Goal: Information Seeking & Learning: Learn about a topic

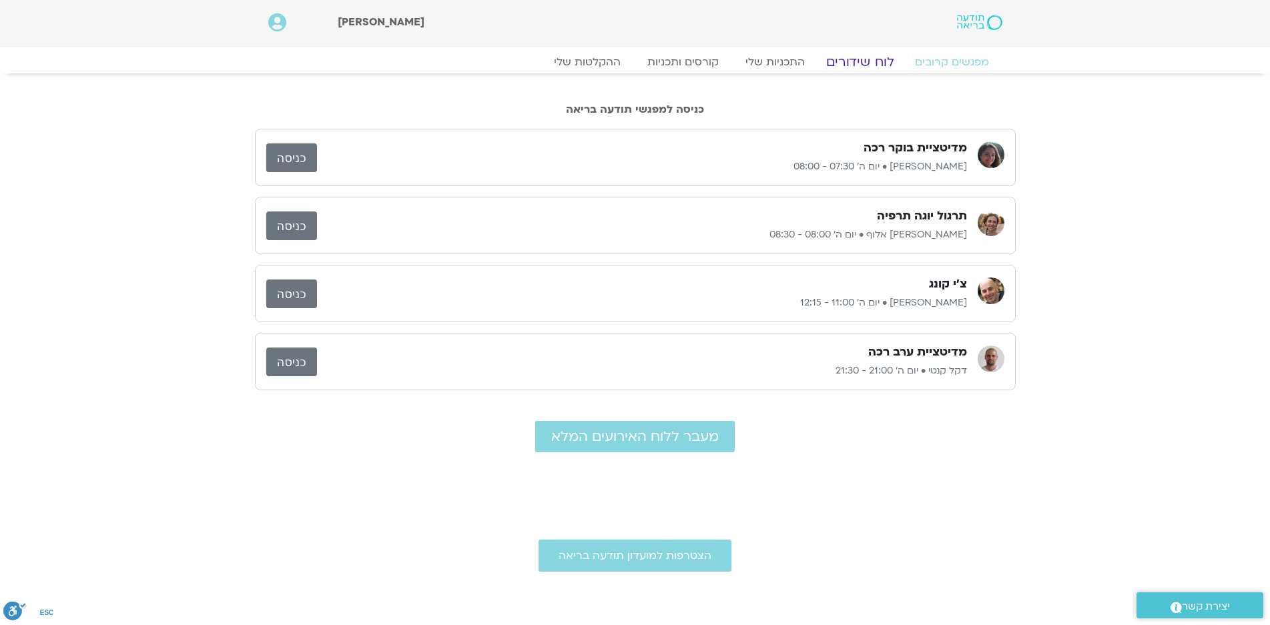
click at [863, 59] on link "לוח שידורים" at bounding box center [859, 62] width 100 height 16
click at [869, 59] on link "לוח שידורים" at bounding box center [859, 62] width 100 height 16
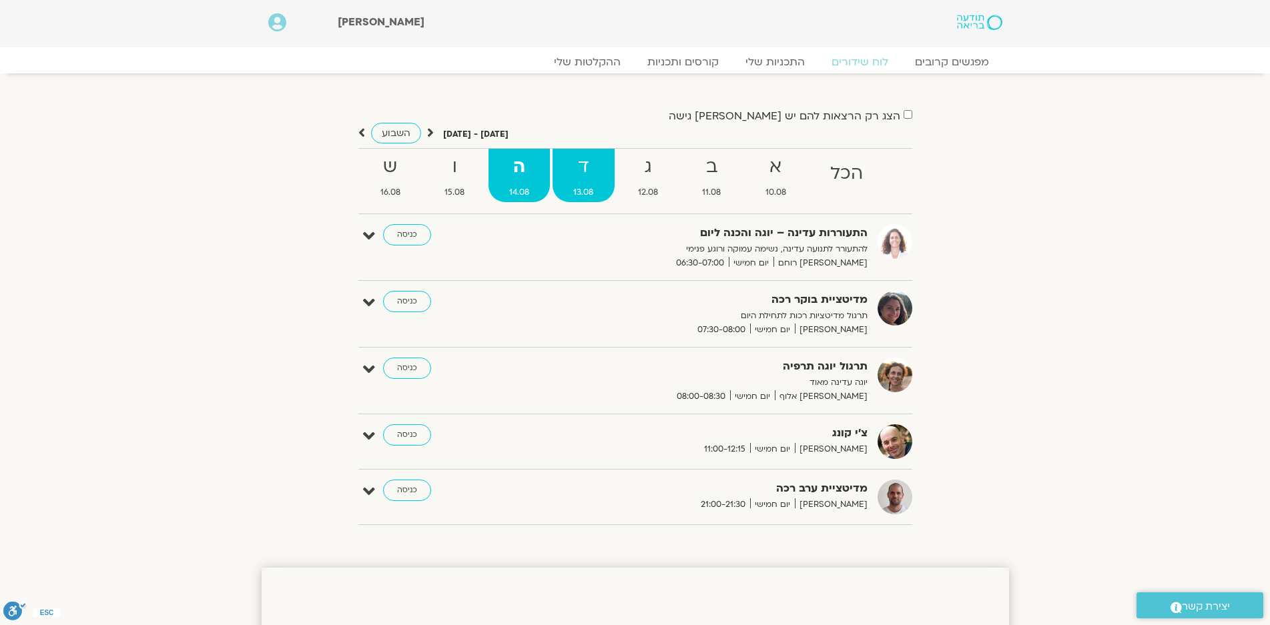
click at [577, 165] on strong "ד" at bounding box center [583, 167] width 62 height 30
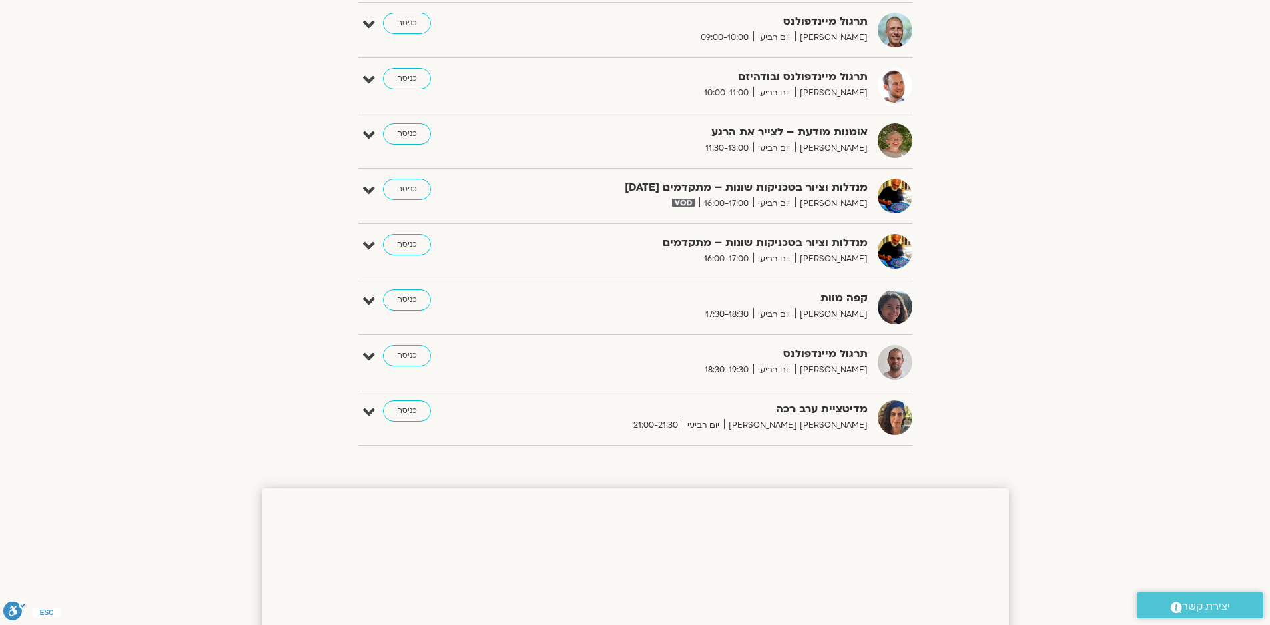
scroll to position [200, 0]
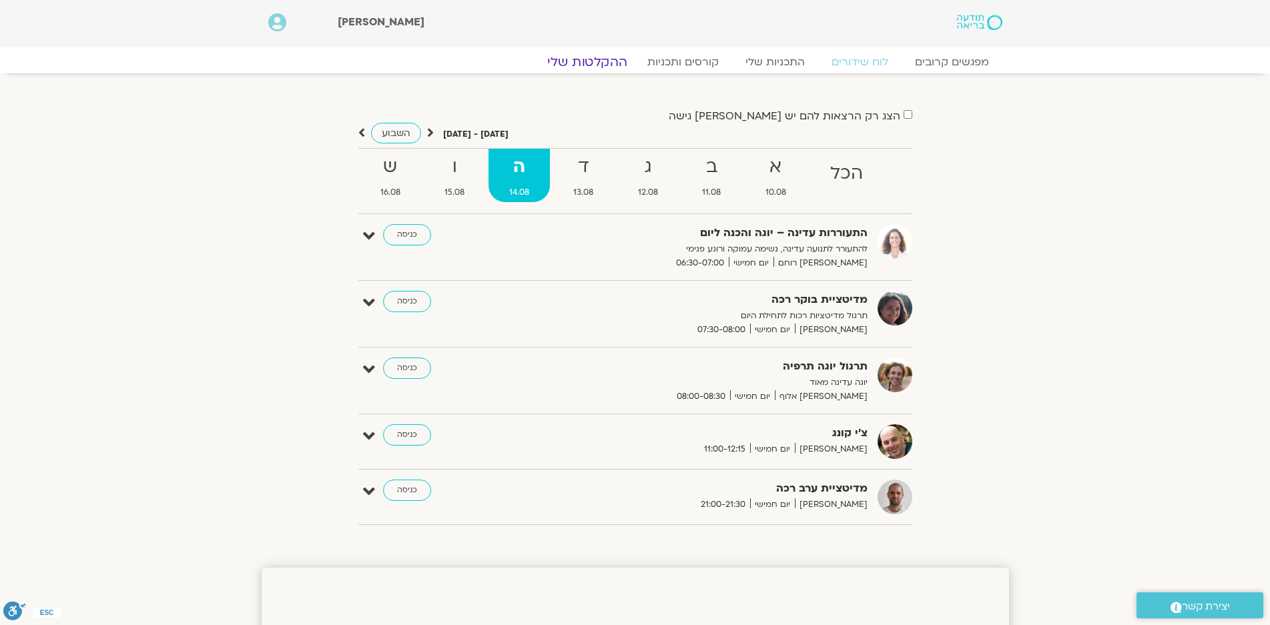
click at [584, 61] on link "ההקלטות שלי" at bounding box center [587, 62] width 112 height 16
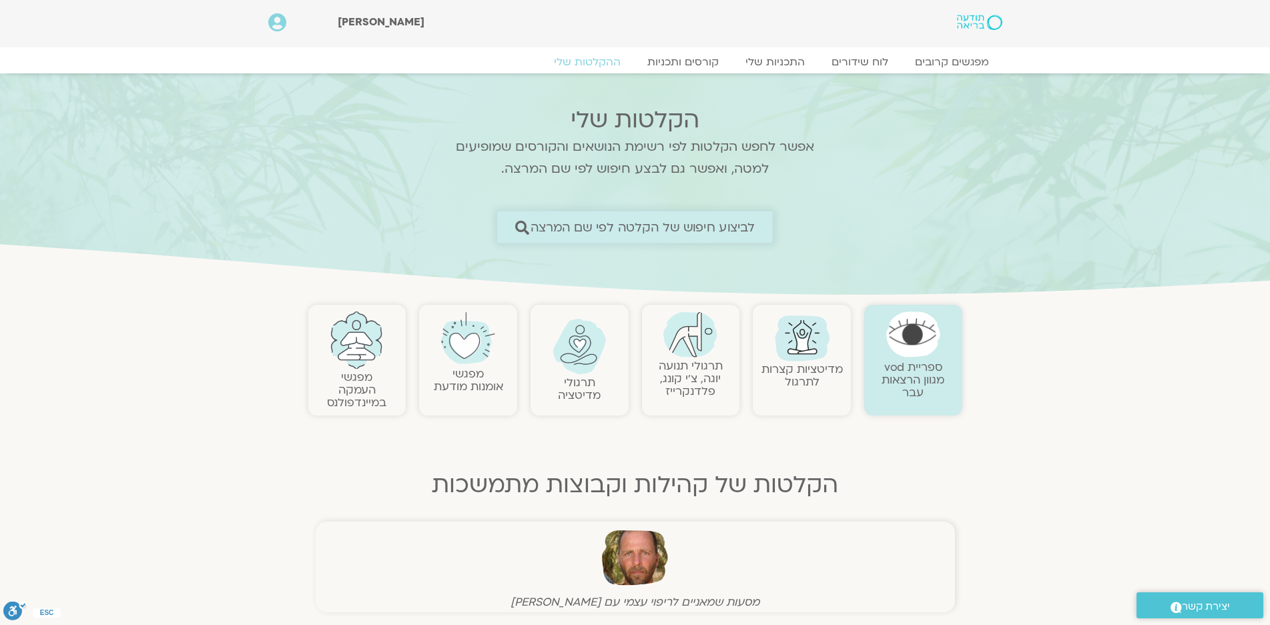
click at [726, 228] on span "לביצוע חיפוש של הקלטה לפי שם המרצה" at bounding box center [642, 227] width 225 height 14
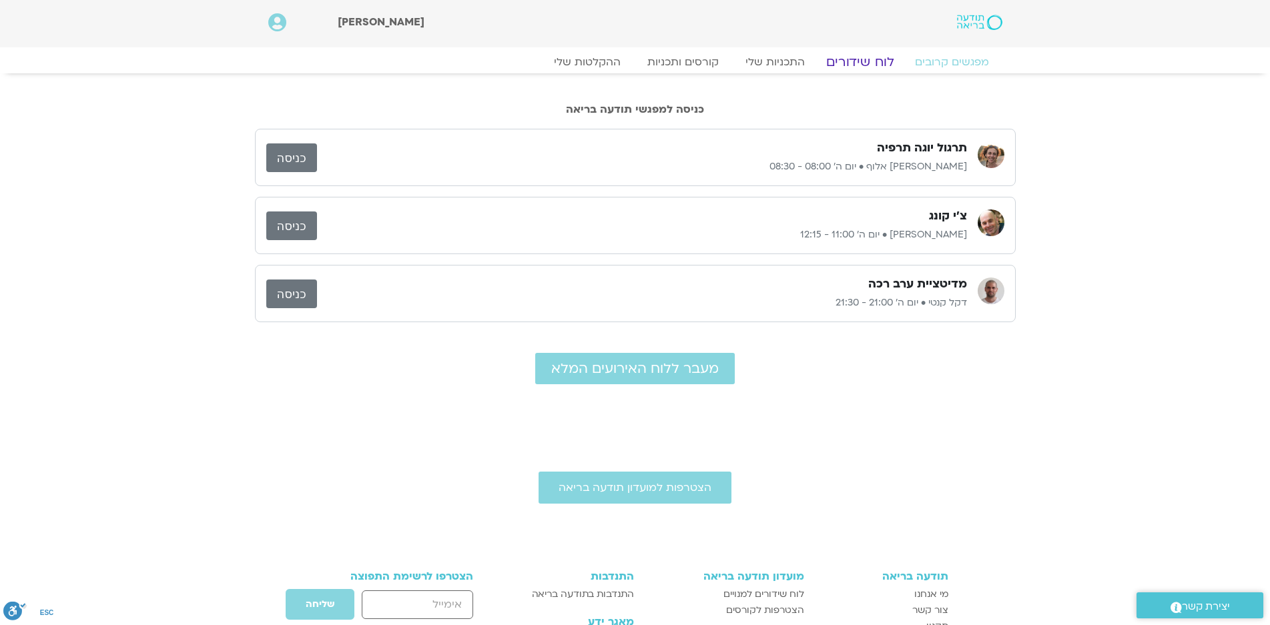
click at [877, 61] on link "לוח שידורים" at bounding box center [859, 62] width 100 height 16
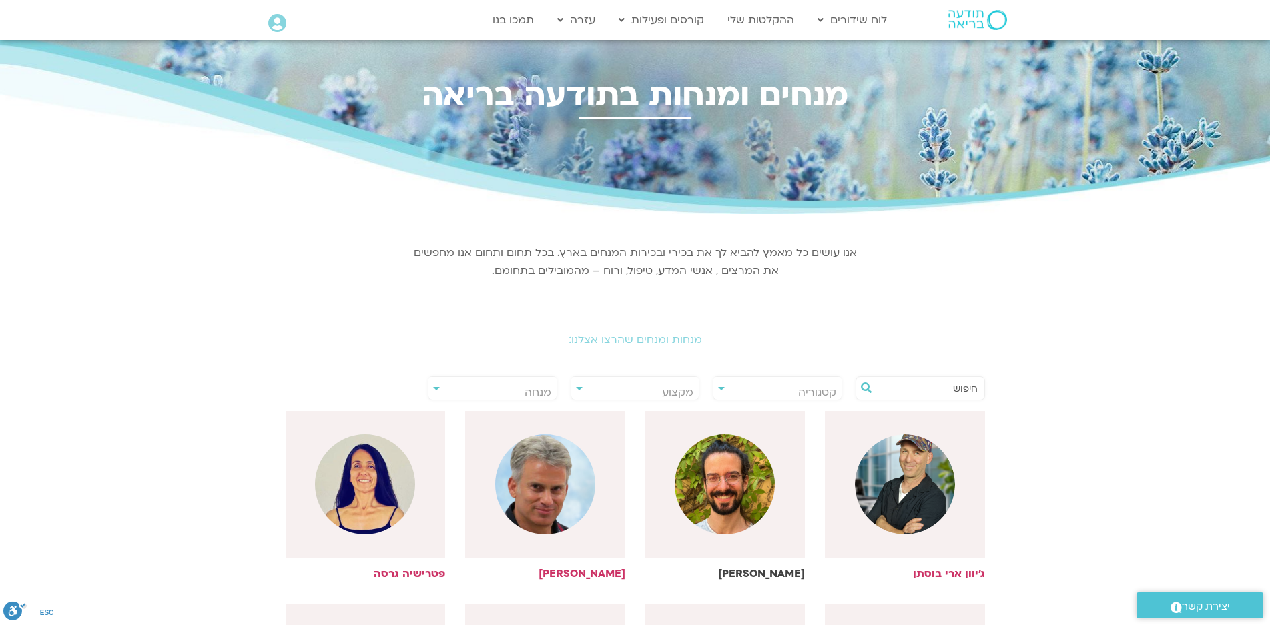
click at [741, 469] on img at bounding box center [725, 484] width 100 height 100
click at [904, 484] on img at bounding box center [905, 484] width 100 height 100
click at [535, 478] on img at bounding box center [545, 484] width 100 height 100
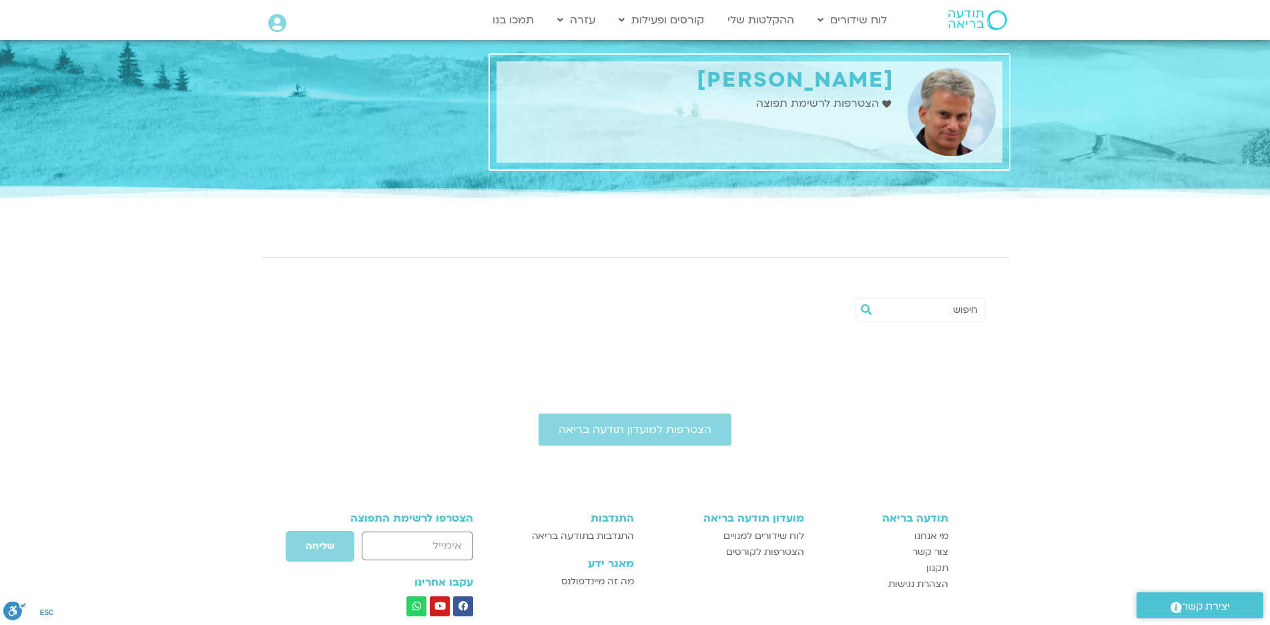
click at [969, 308] on input "text" at bounding box center [926, 310] width 101 height 23
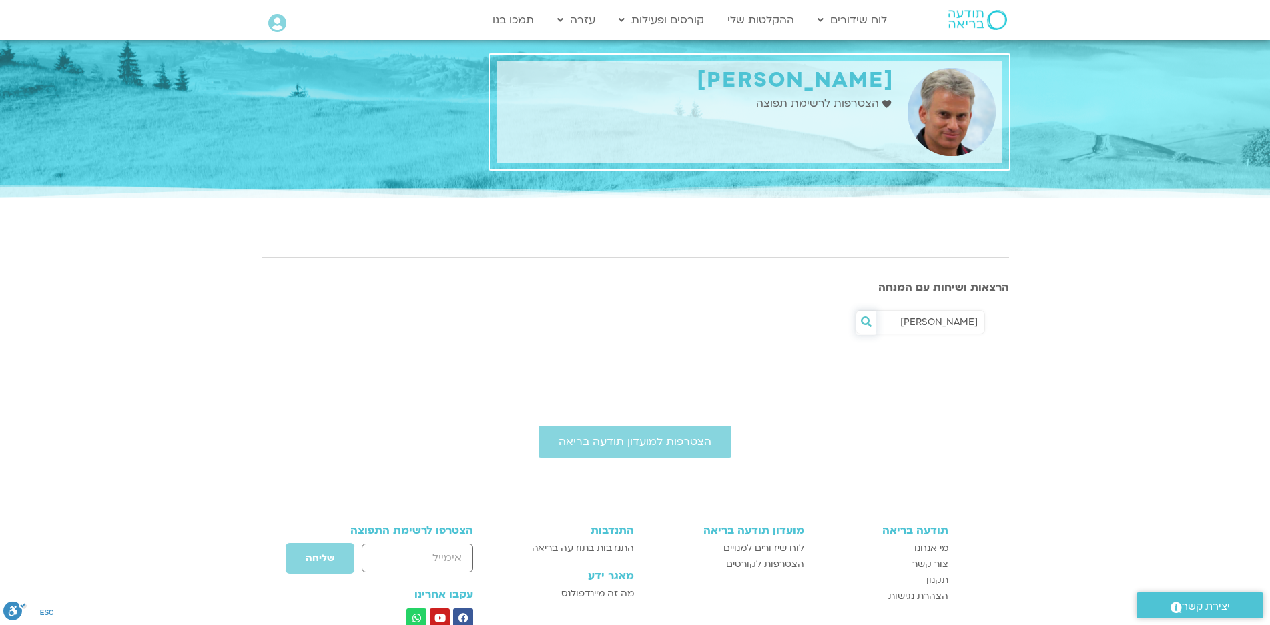
type input "סשה"
click at [863, 322] on icon at bounding box center [866, 321] width 11 height 11
drag, startPoint x: 949, startPoint y: 322, endPoint x: 1036, endPoint y: 312, distance: 88.1
click at [1029, 312] on section "סשה" at bounding box center [635, 325] width 1270 height 51
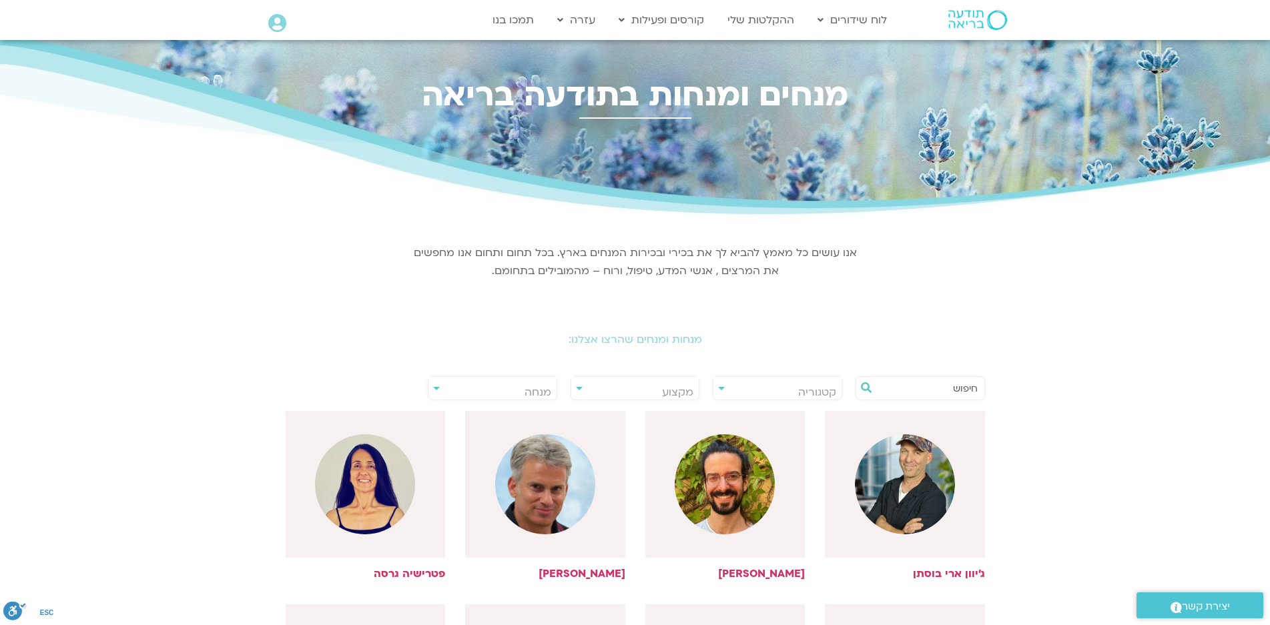
click at [971, 384] on input "text" at bounding box center [926, 388] width 101 height 23
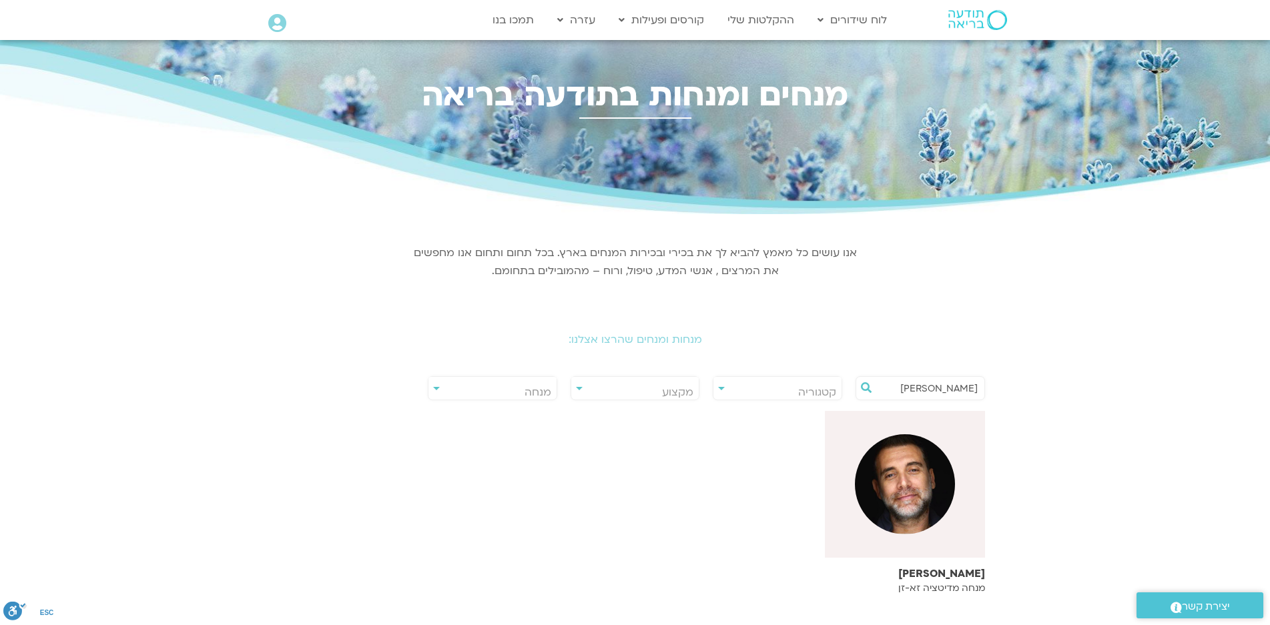
type input "סשה"
click at [899, 470] on img at bounding box center [905, 484] width 100 height 100
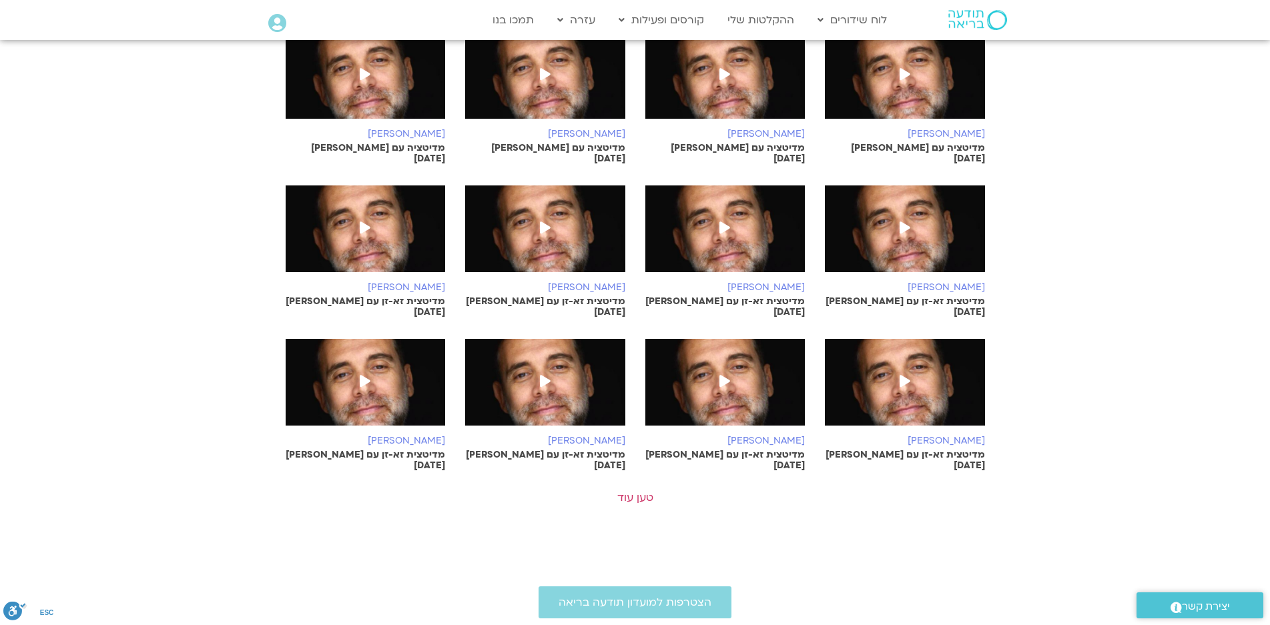
scroll to position [600, 0]
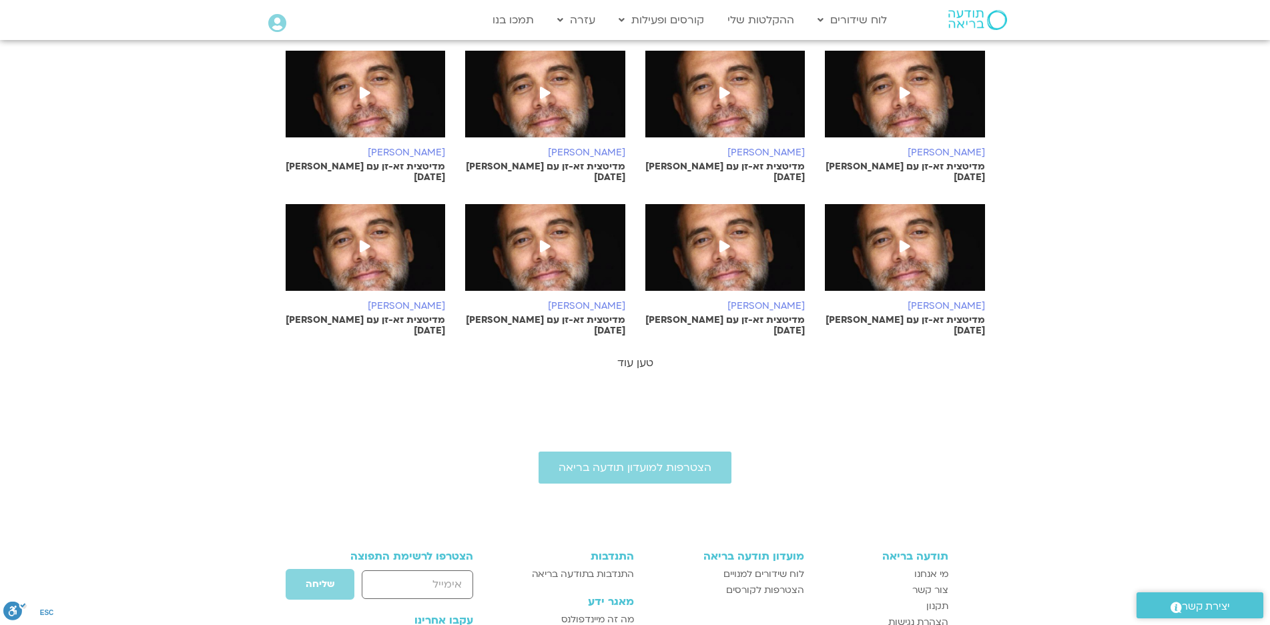
click at [635, 356] on link "טען עוד" at bounding box center [635, 363] width 36 height 15
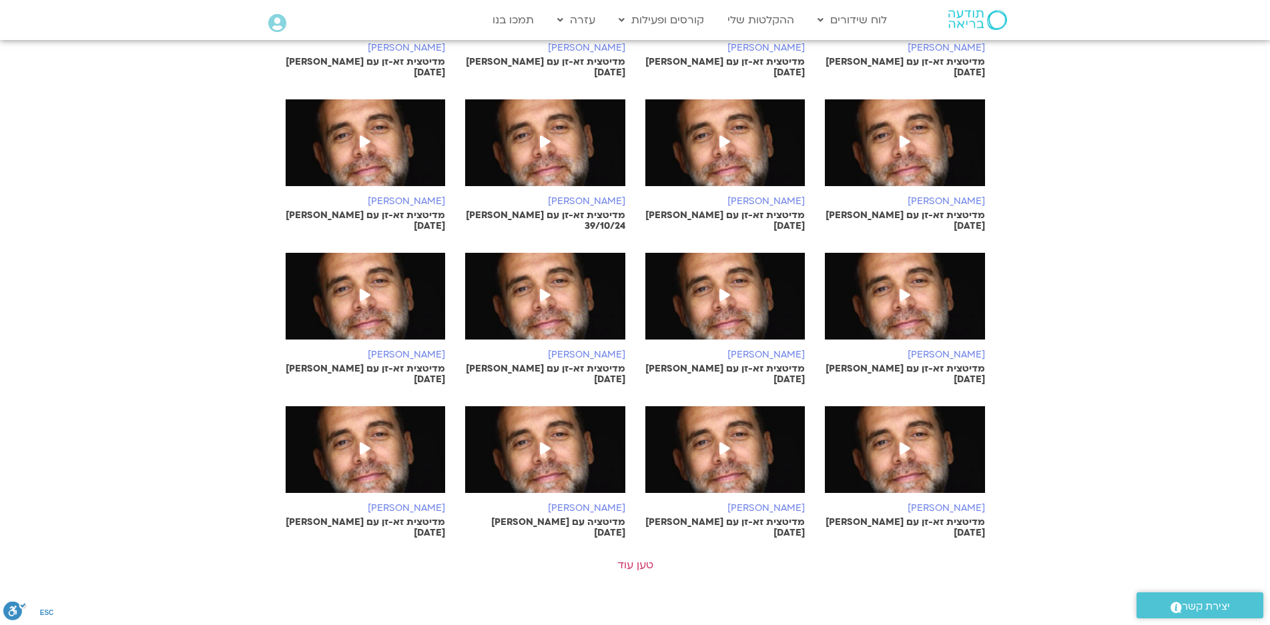
scroll to position [1134, 0]
